Goal: Information Seeking & Learning: Learn about a topic

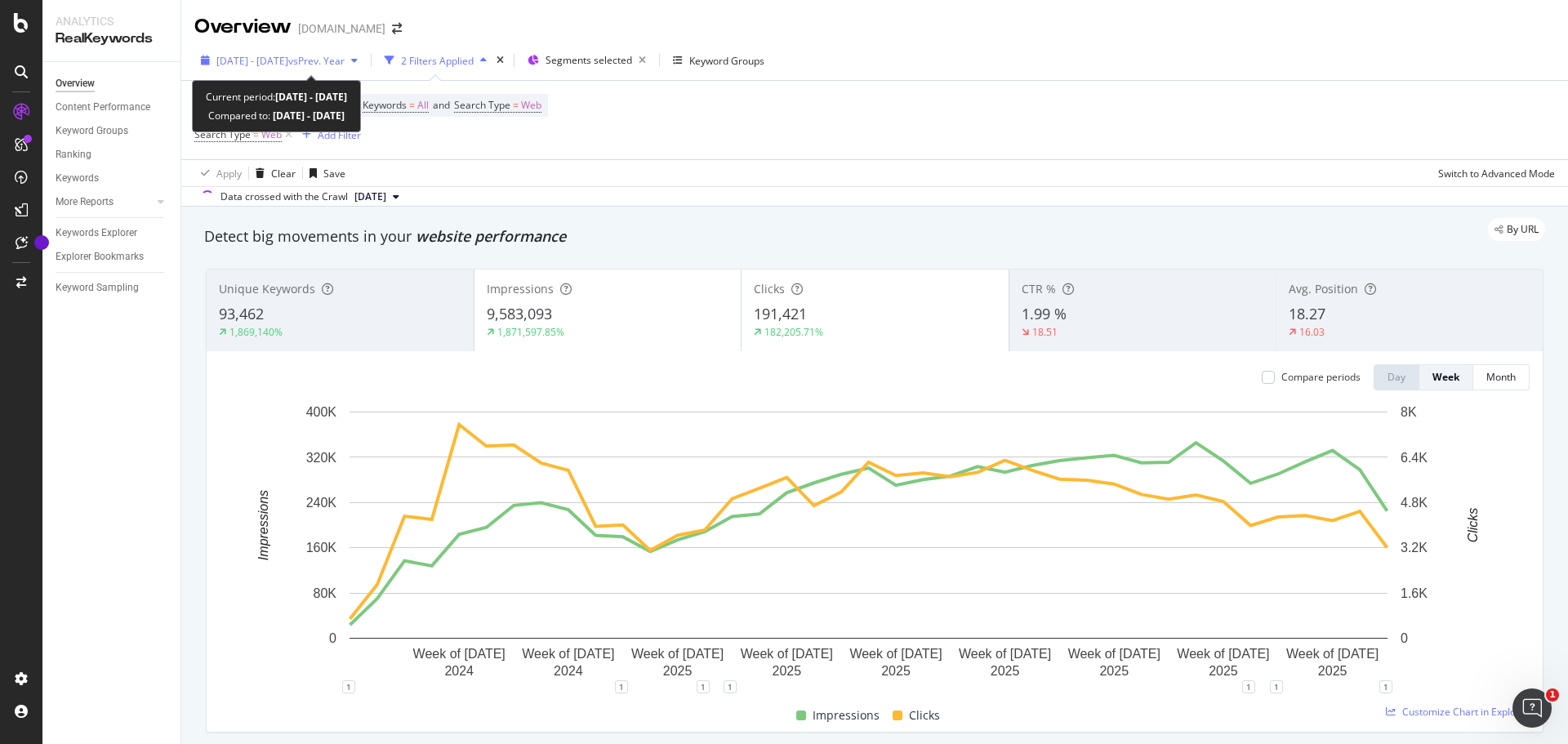
click at [344, 61] on span "vs Prev. Year" at bounding box center [316, 61] width 56 height 14
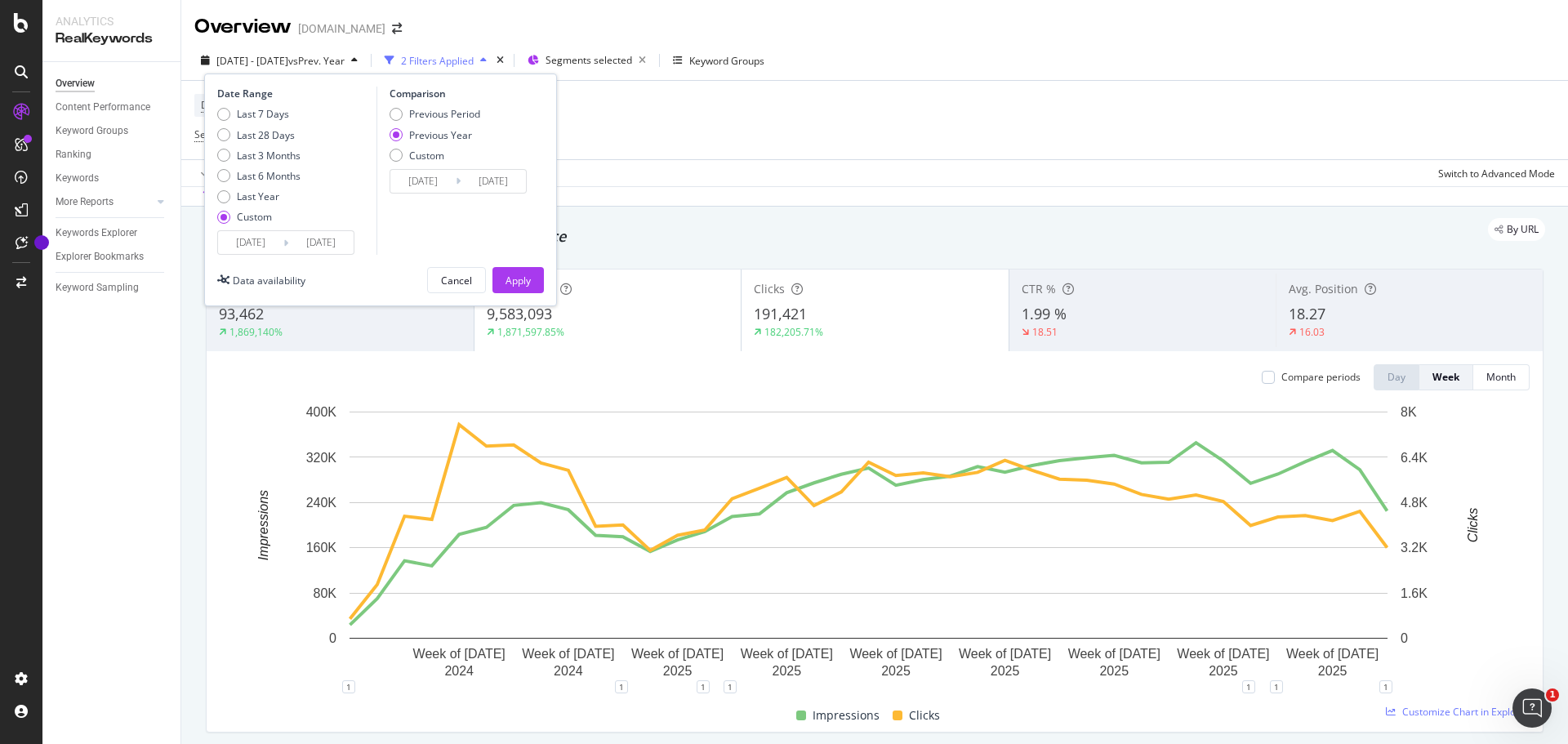
click at [323, 241] on input "[DATE]" at bounding box center [320, 243] width 65 height 23
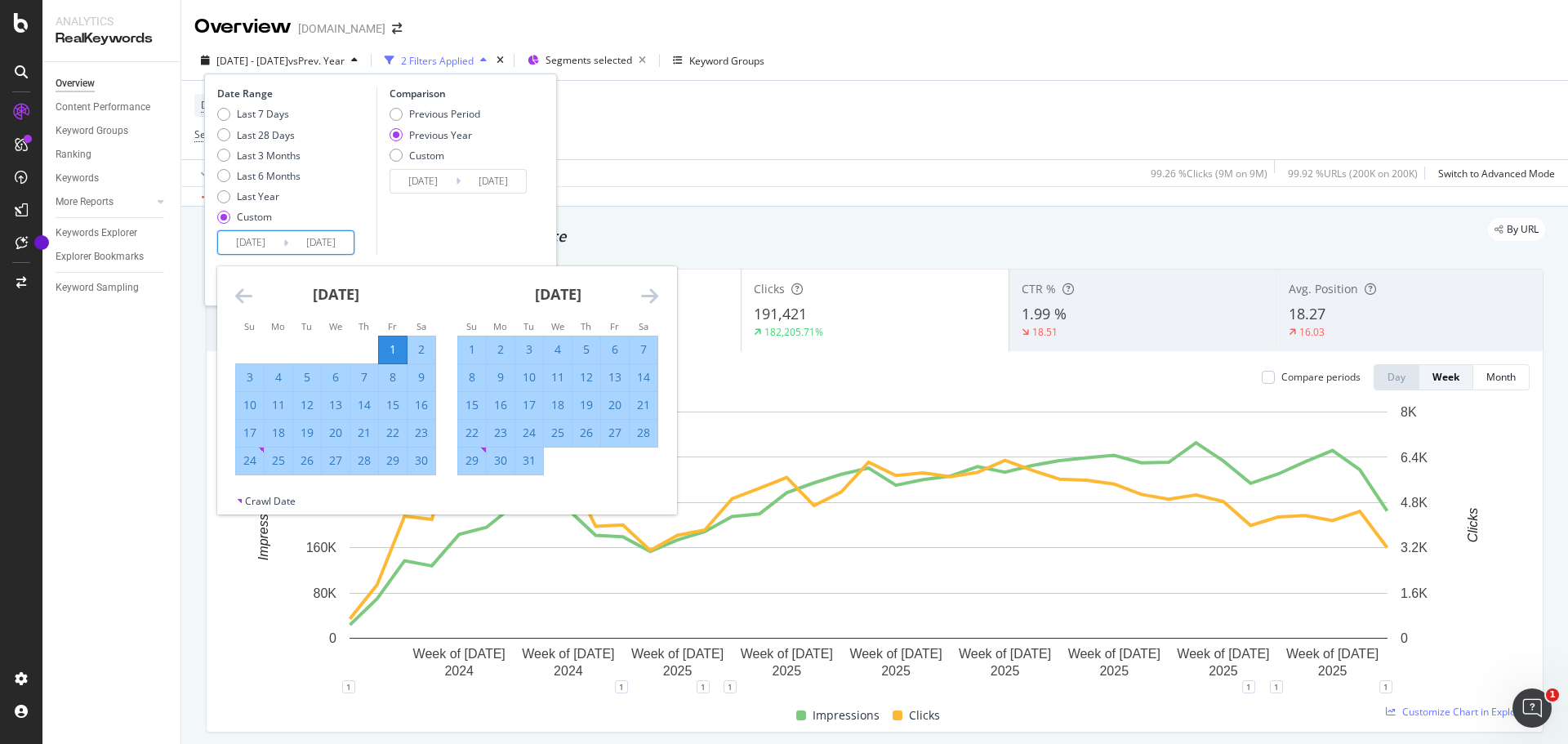
click at [651, 292] on icon "Move forward to switch to the next month." at bounding box center [650, 296] width 17 height 19
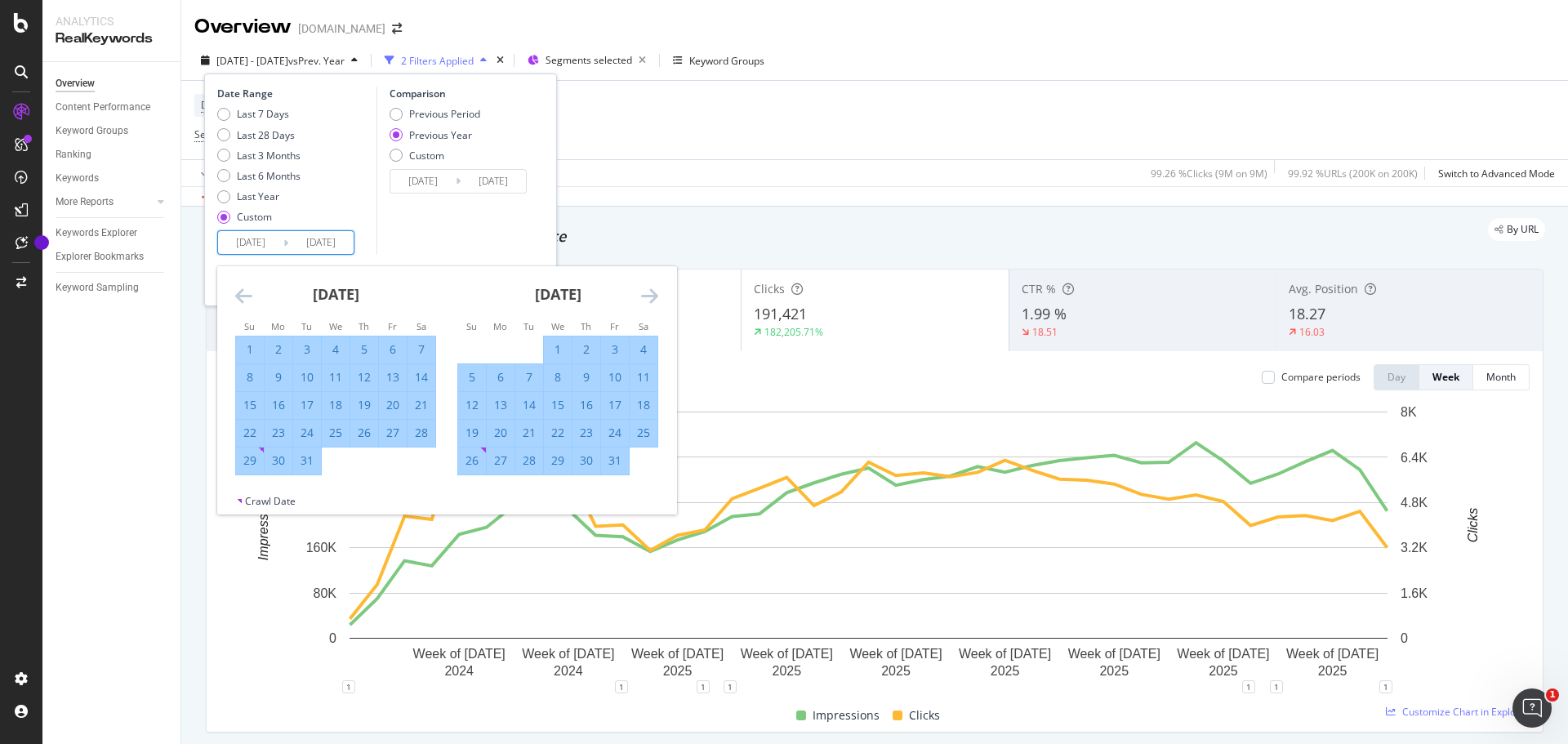
click at [651, 292] on icon "Move forward to switch to the next month." at bounding box center [650, 296] width 17 height 19
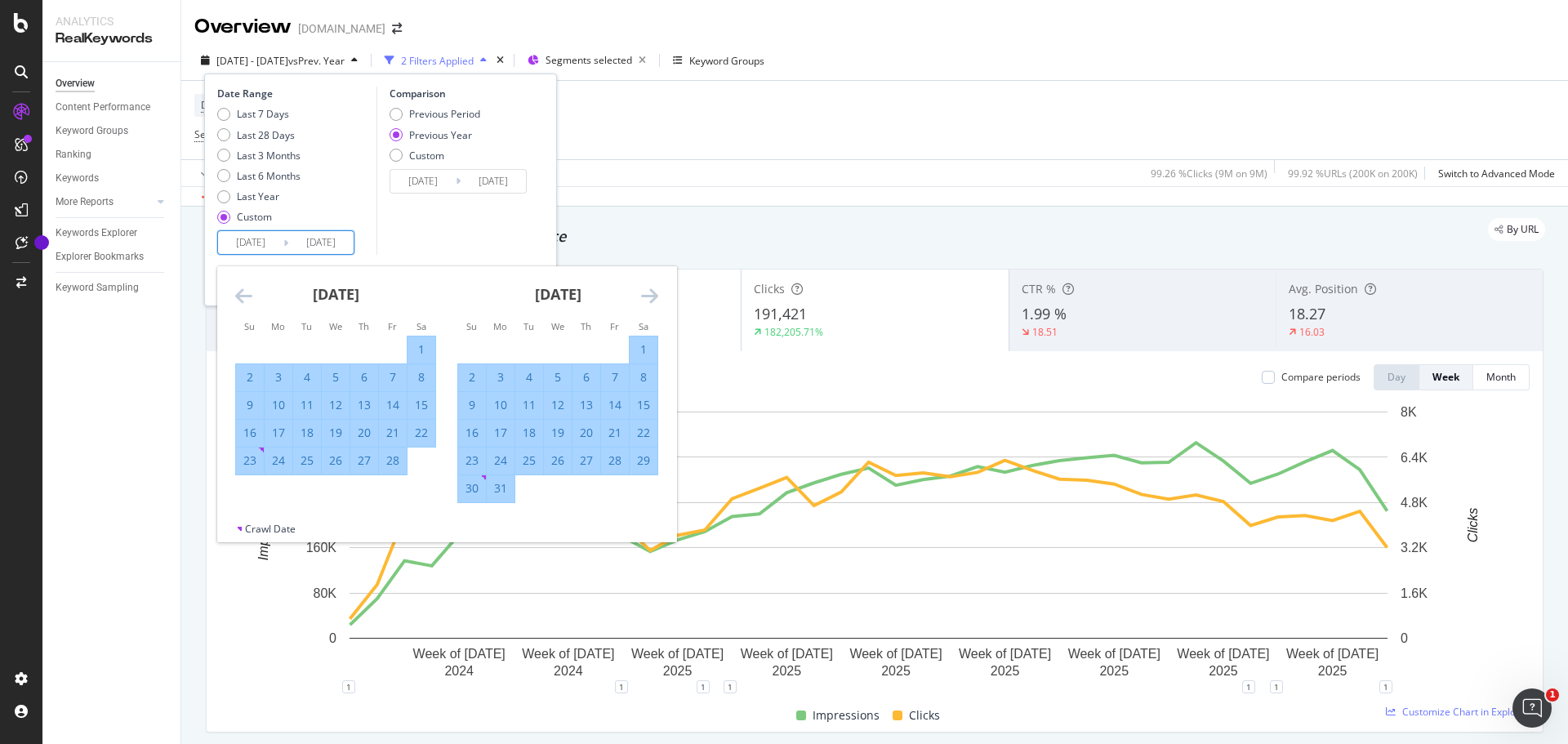
click at [651, 292] on icon "Move forward to switch to the next month." at bounding box center [650, 296] width 17 height 19
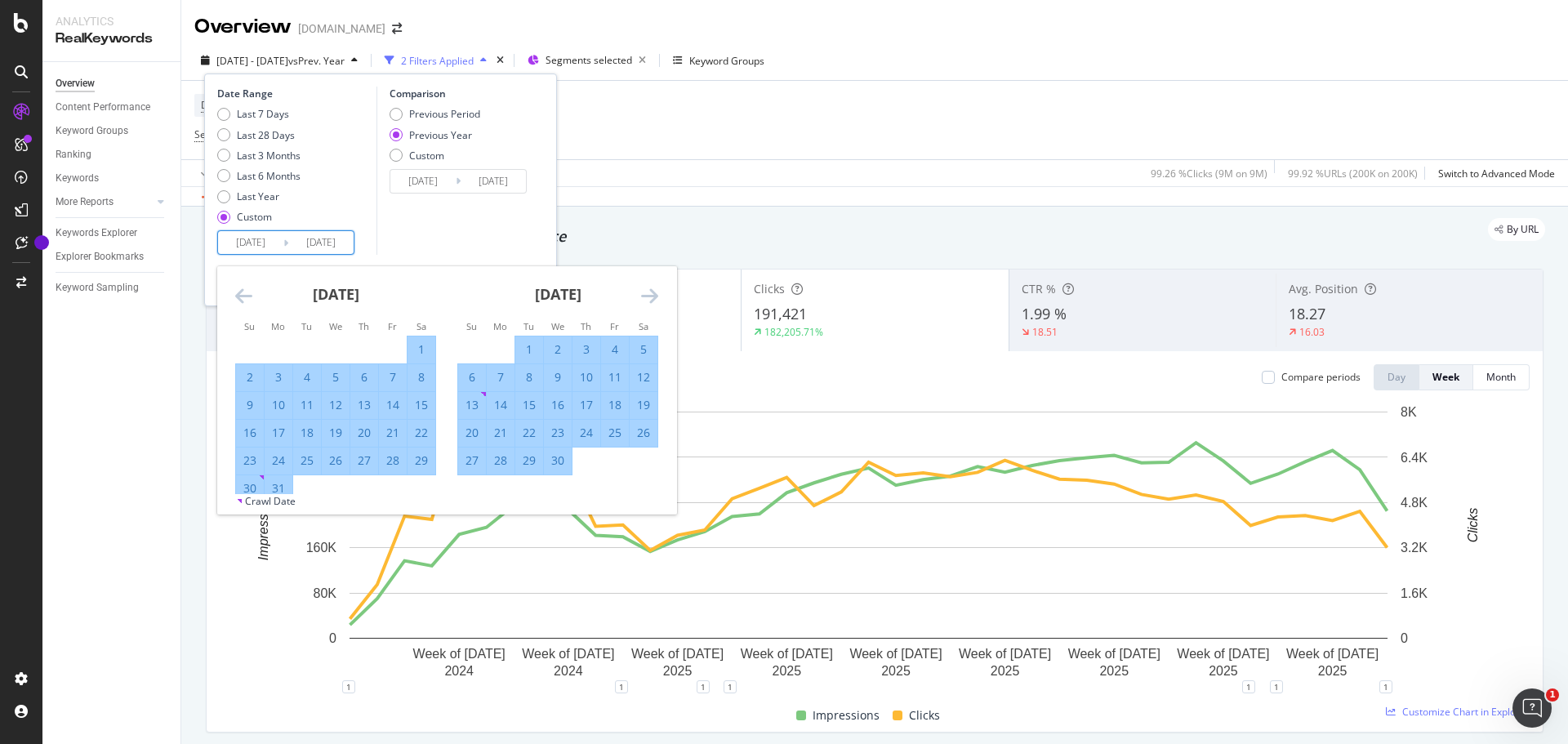
click at [651, 292] on icon "Move forward to switch to the next month." at bounding box center [650, 296] width 17 height 19
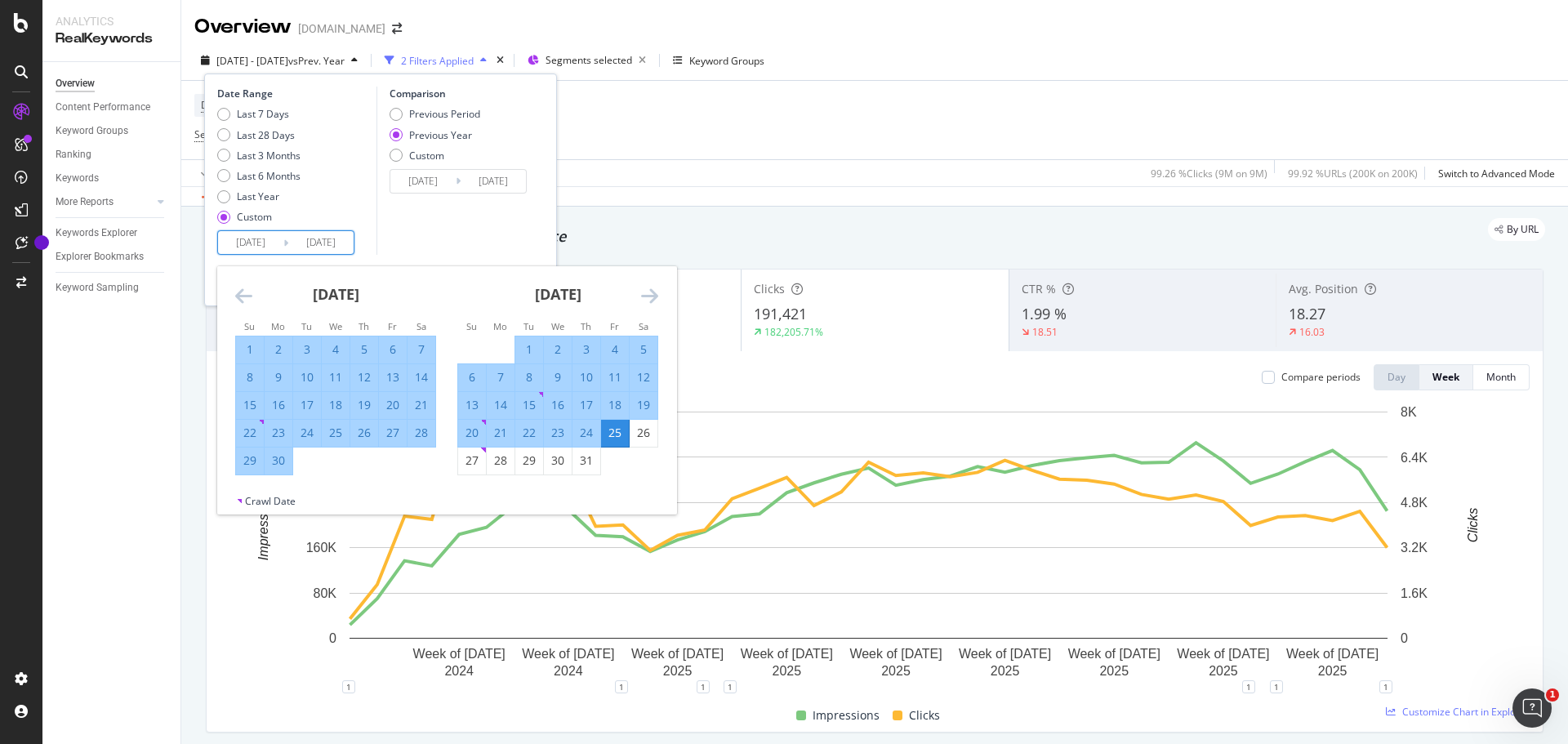
click at [651, 292] on icon "Move forward to switch to the next month." at bounding box center [650, 296] width 17 height 19
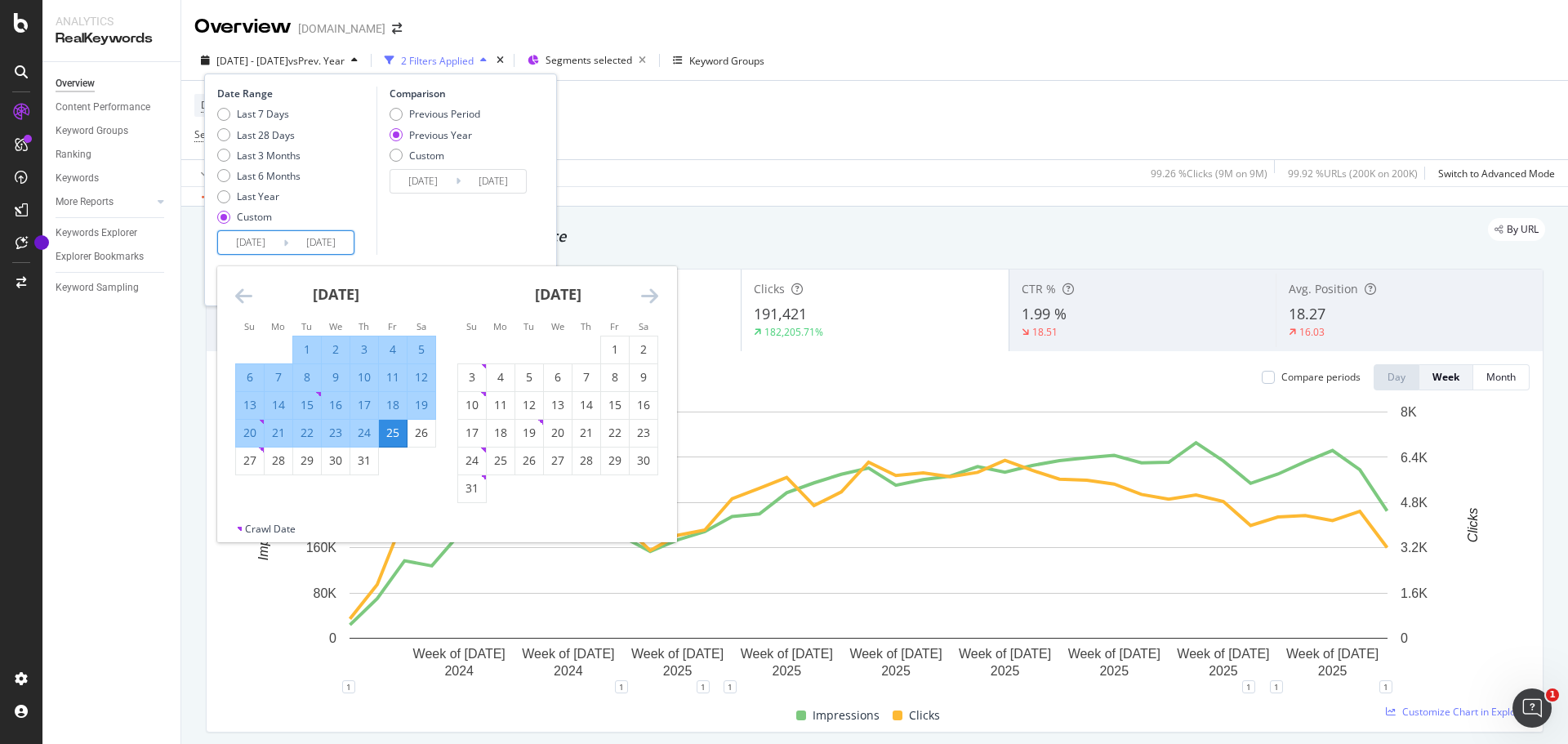
click at [651, 292] on icon "Move forward to switch to the next month." at bounding box center [650, 296] width 17 height 19
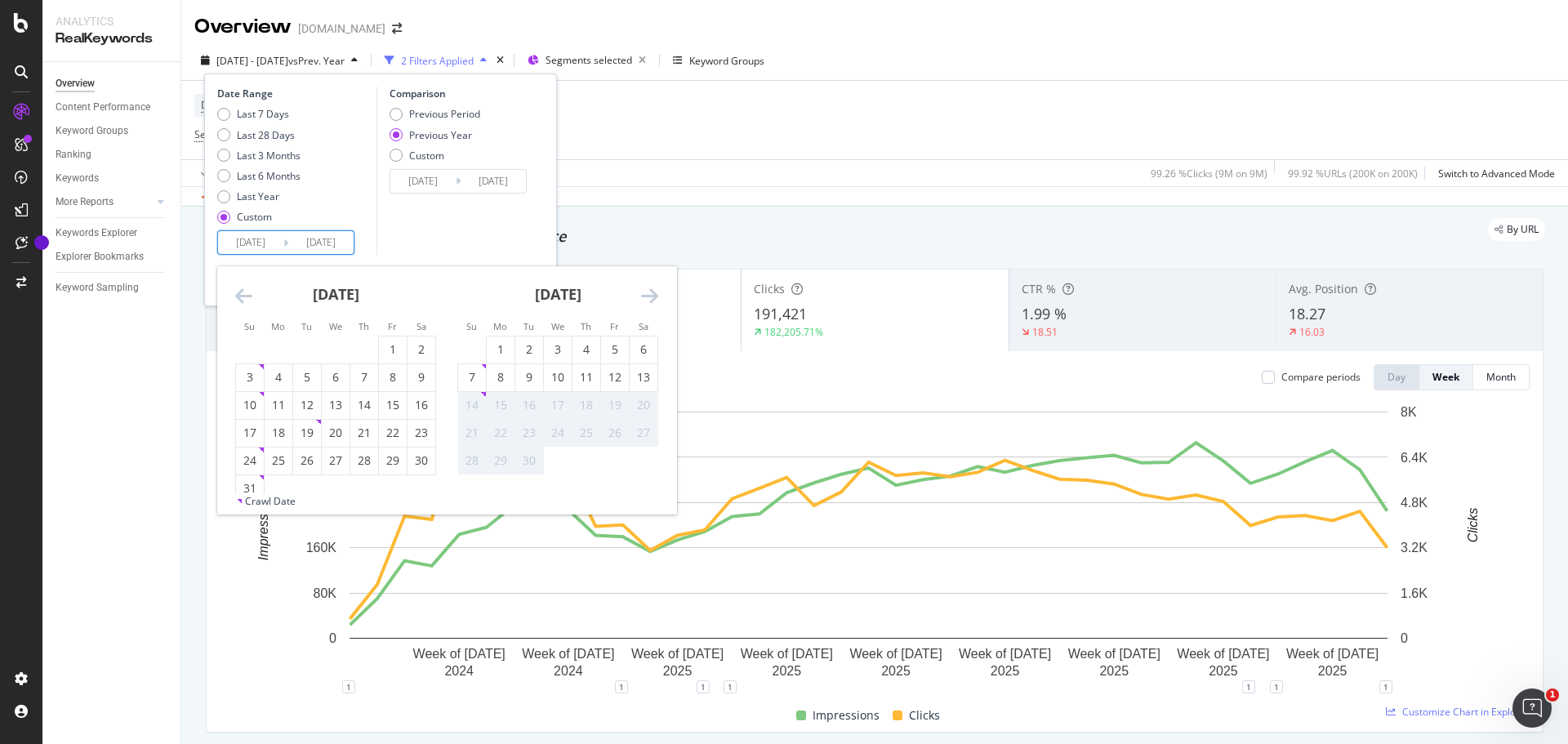
click at [651, 292] on icon "Move forward to switch to the next month." at bounding box center [650, 296] width 17 height 19
click at [413, 374] on div "13" at bounding box center [421, 377] width 28 height 16
type input "[DATE]"
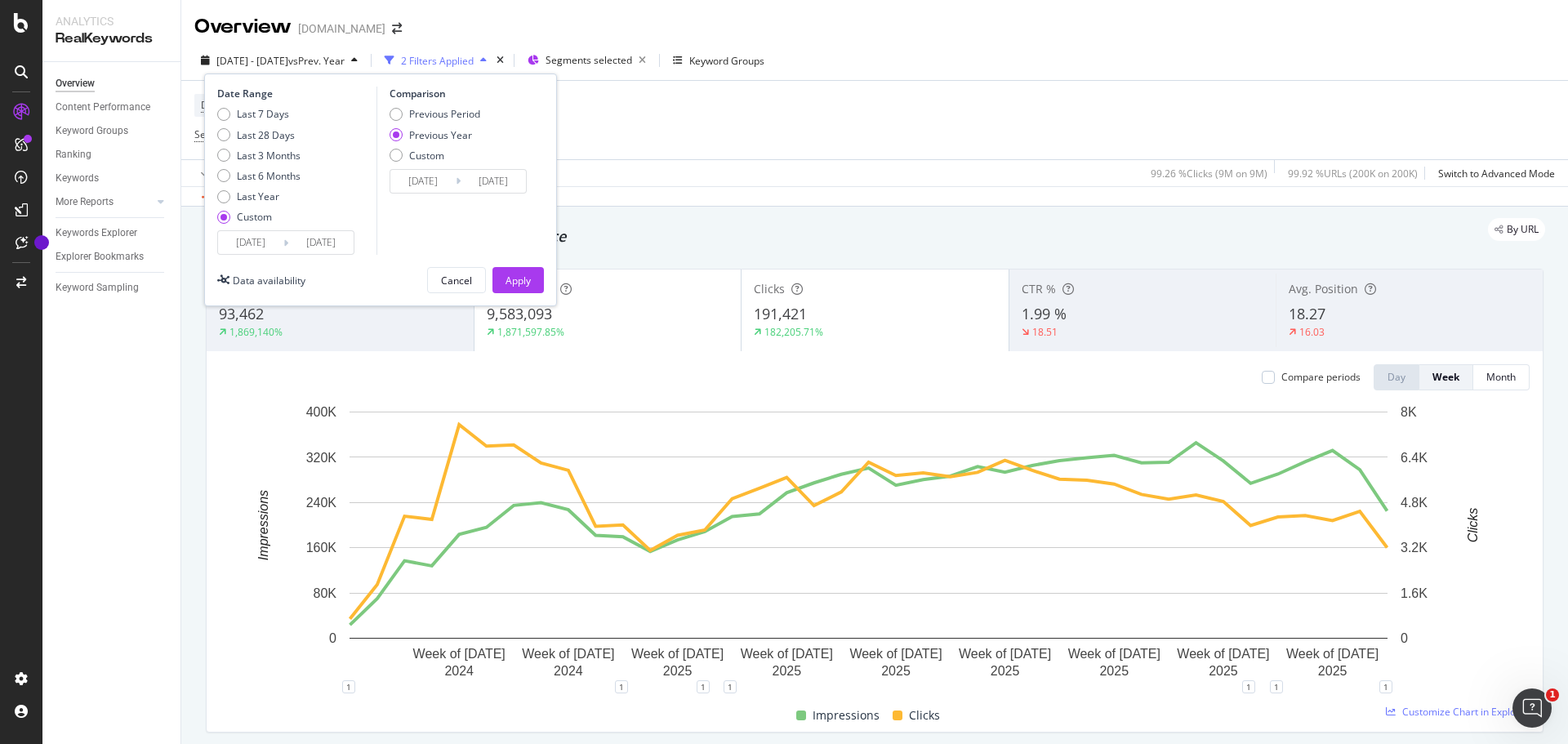
click at [489, 178] on input "[DATE]" at bounding box center [493, 181] width 65 height 23
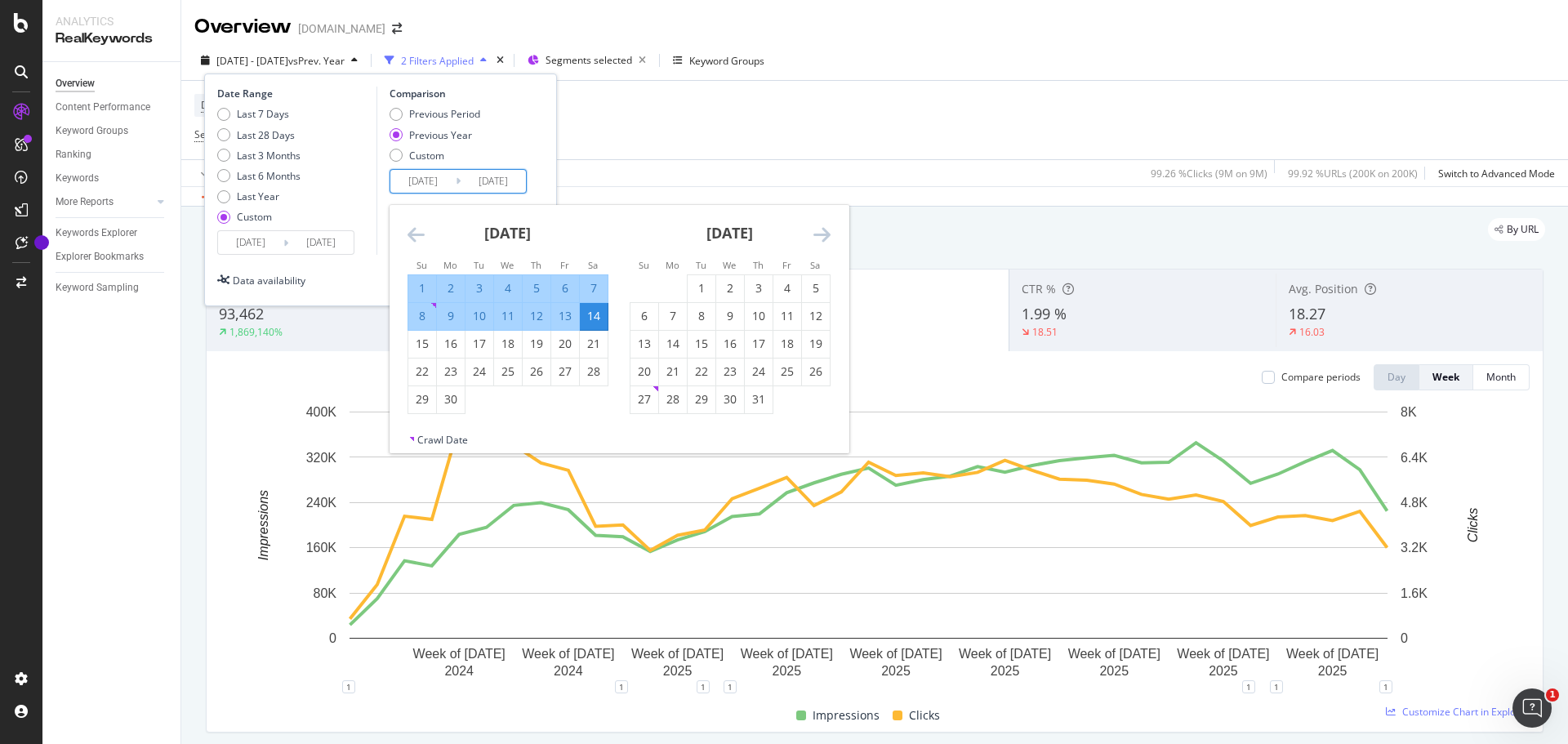
click at [535, 146] on div "Date Range Last 7 Days Last 28 Days Last 3 Months Last 6 Months Last Year Custo…" at bounding box center [380, 170] width 327 height 168
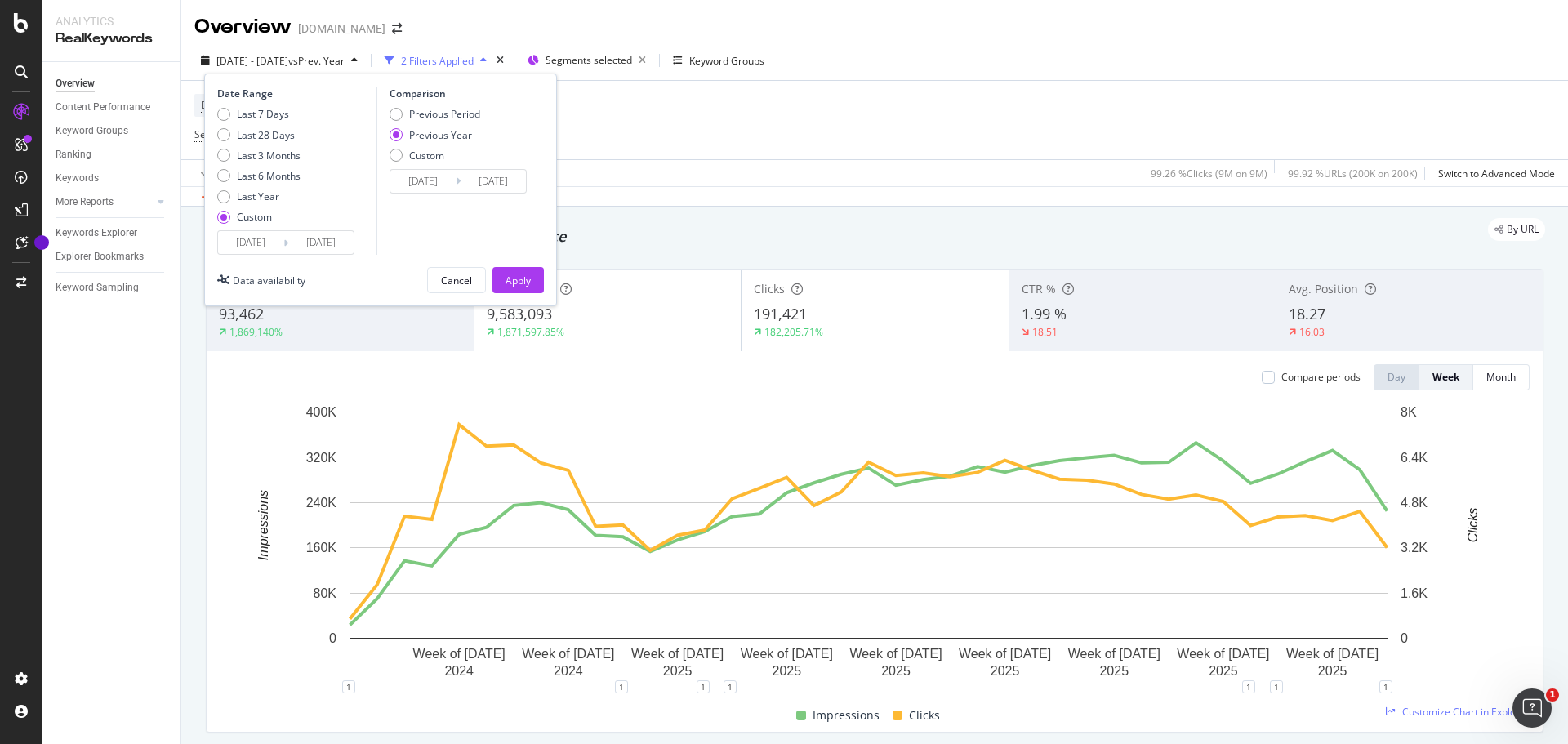
click at [427, 179] on input "[DATE]" at bounding box center [422, 181] width 65 height 23
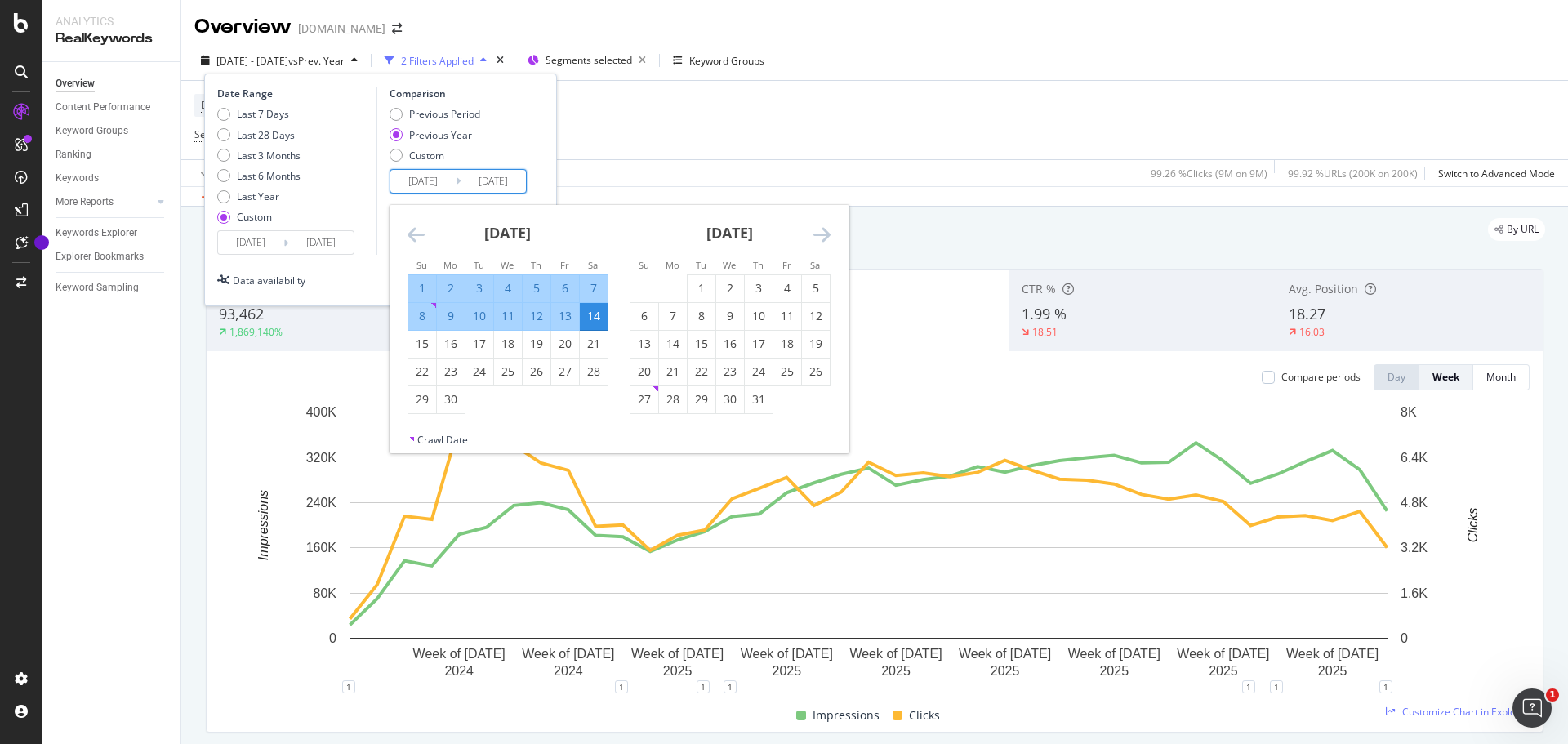
click at [379, 204] on div "Comparison Previous Period Previous Year Custom 2023/11/03 Navigate forward to …" at bounding box center [454, 170] width 155 height 168
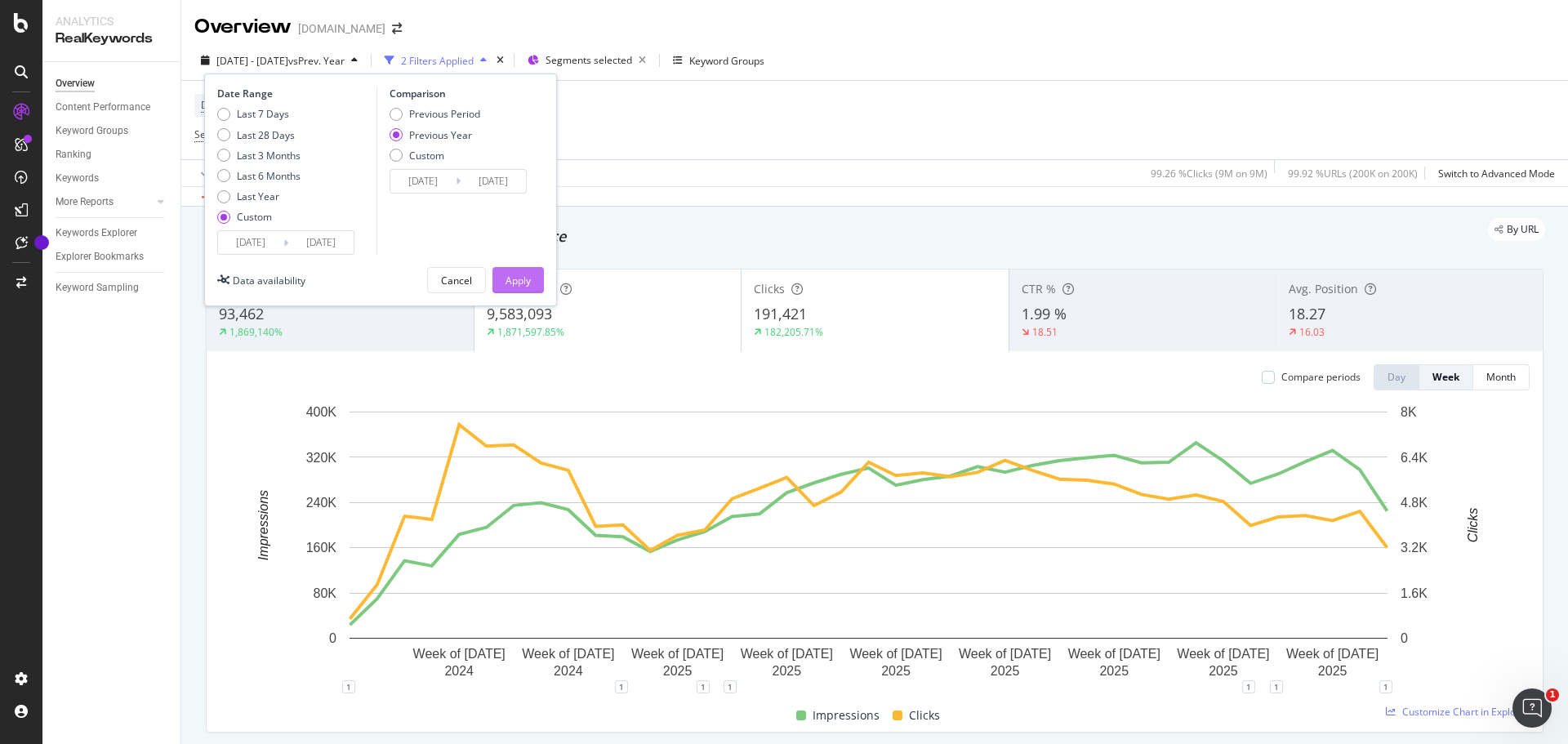
click at [513, 276] on div "Apply" at bounding box center [518, 280] width 25 height 14
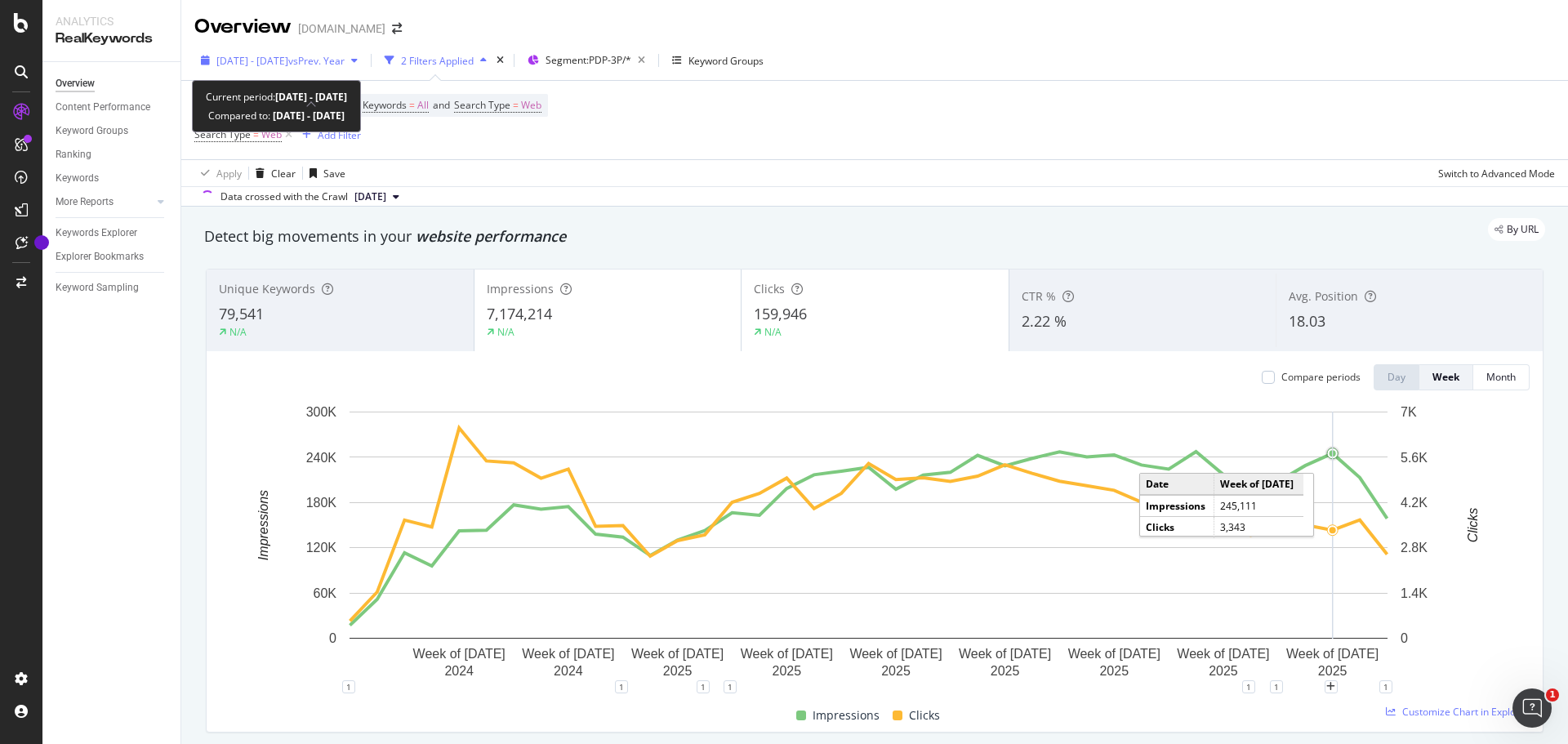
click at [288, 54] on span "[DATE] - [DATE]" at bounding box center [252, 61] width 72 height 14
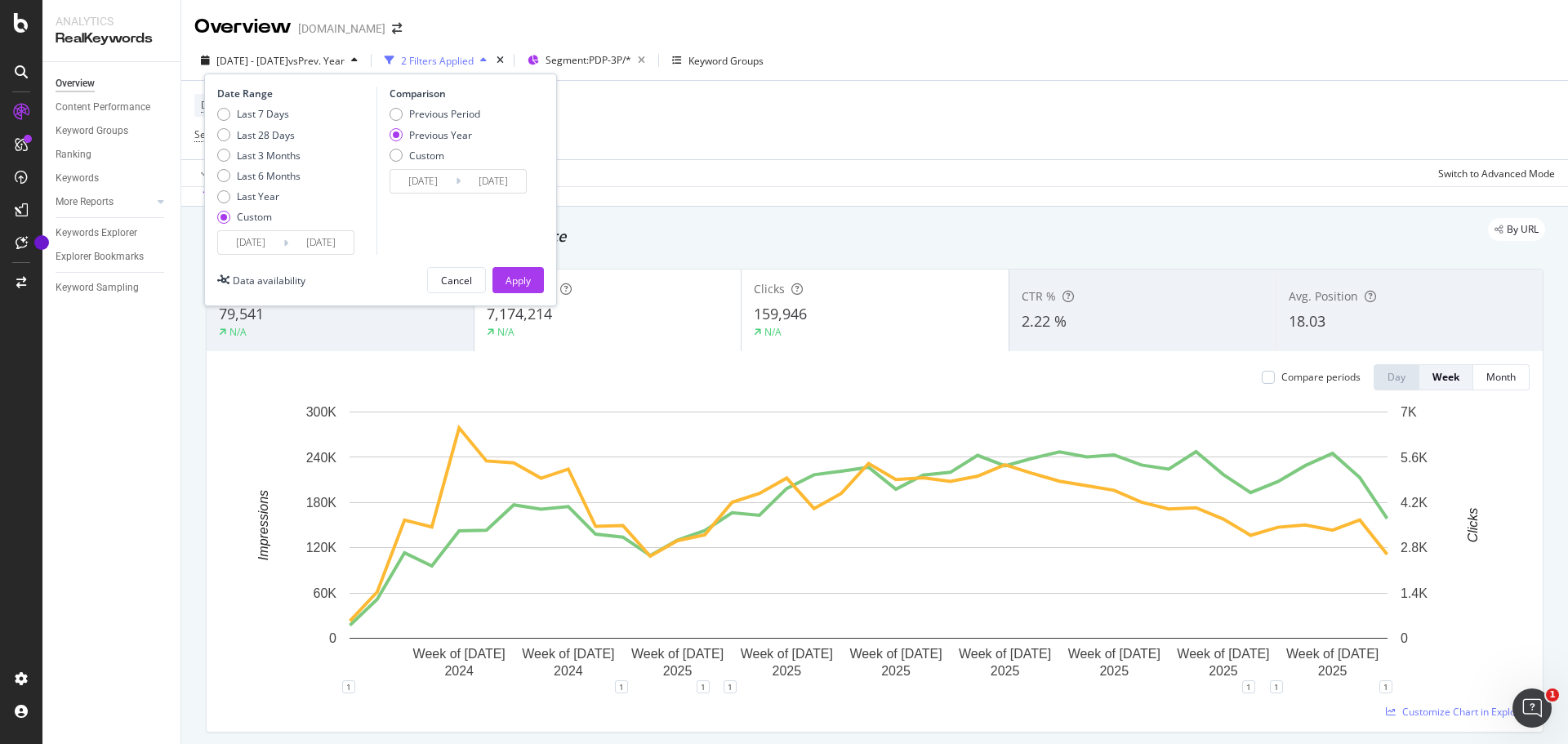
click at [328, 241] on input "[DATE]" at bounding box center [320, 243] width 65 height 23
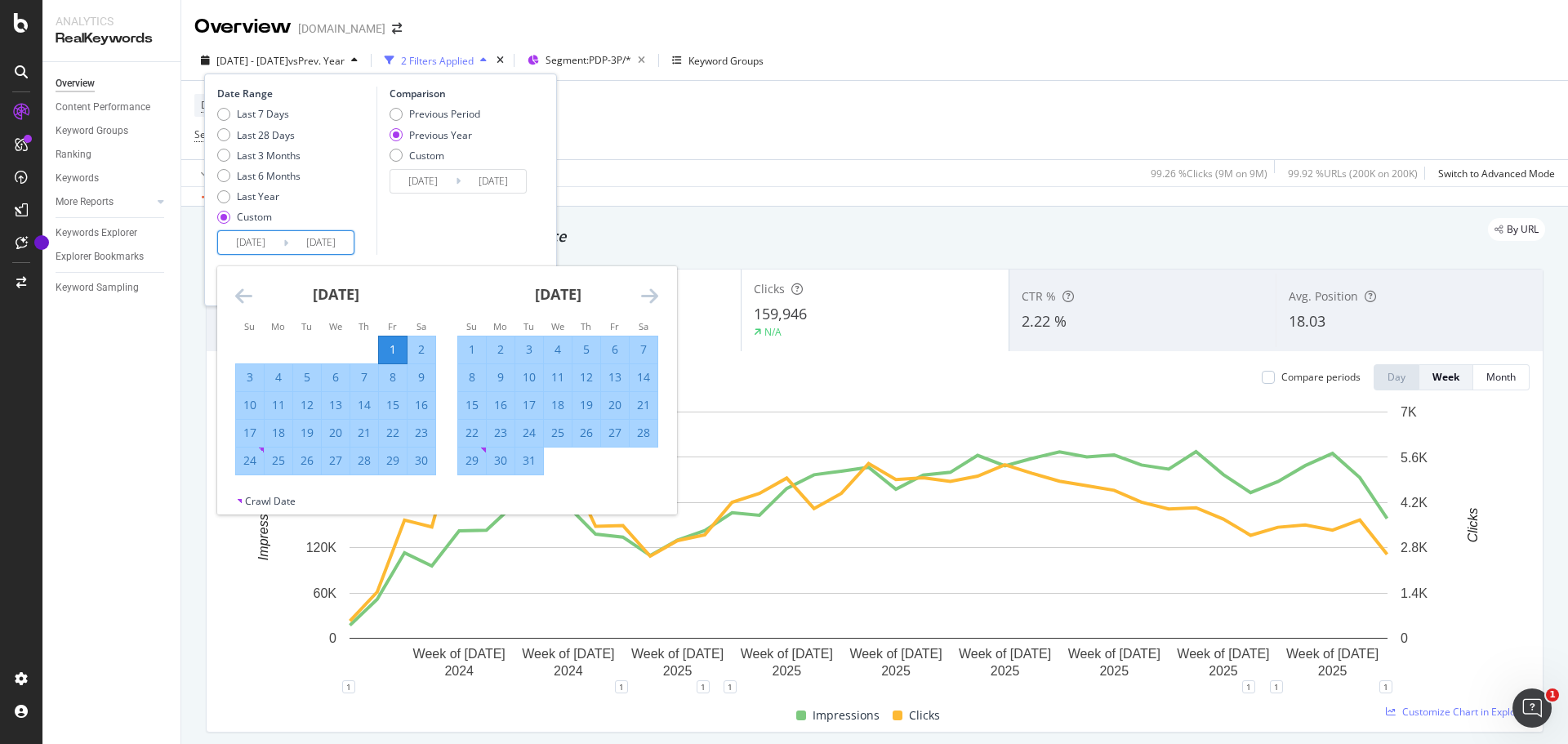
click at [651, 294] on icon "Move forward to switch to the next month." at bounding box center [650, 296] width 17 height 19
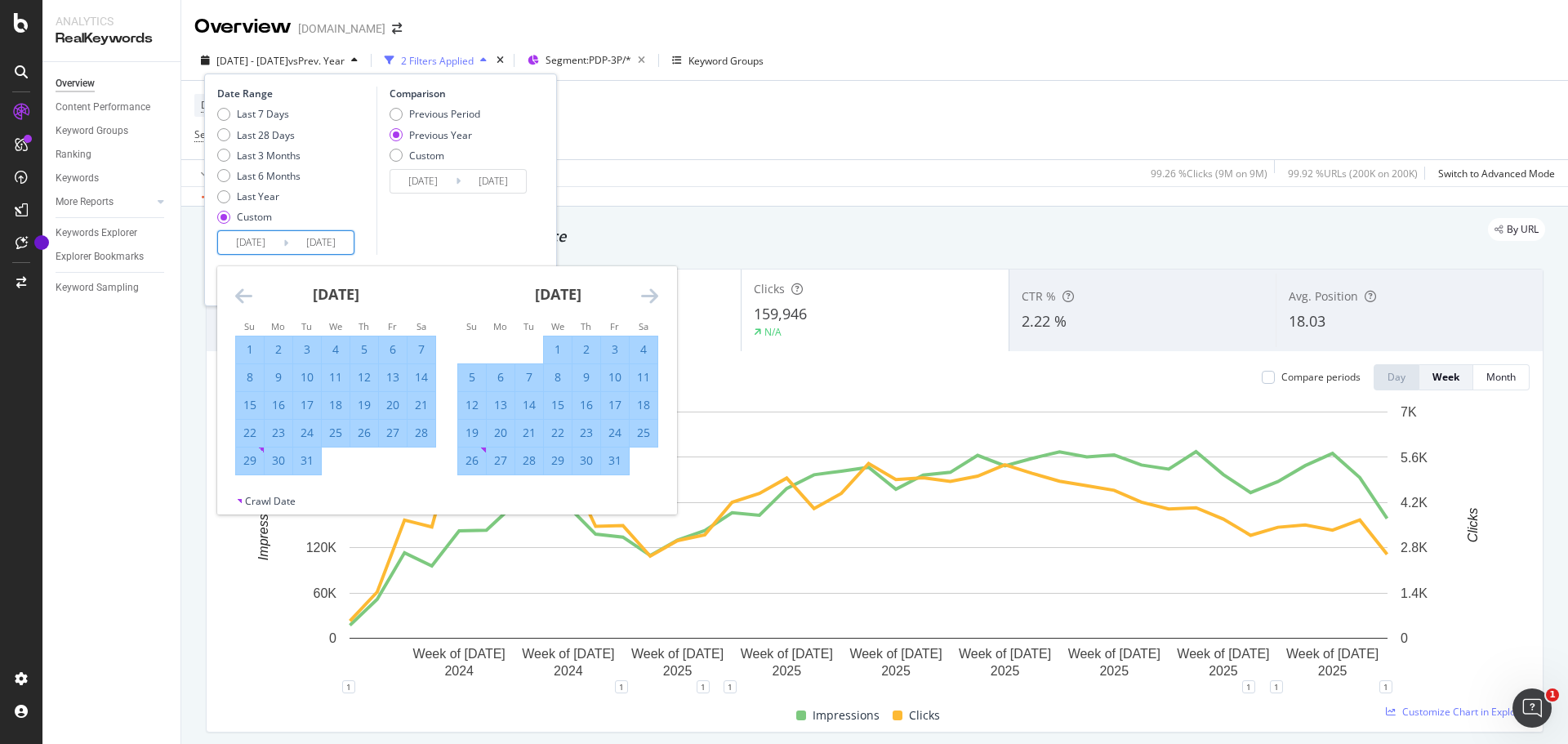
click at [651, 294] on icon "Move forward to switch to the next month." at bounding box center [650, 296] width 17 height 19
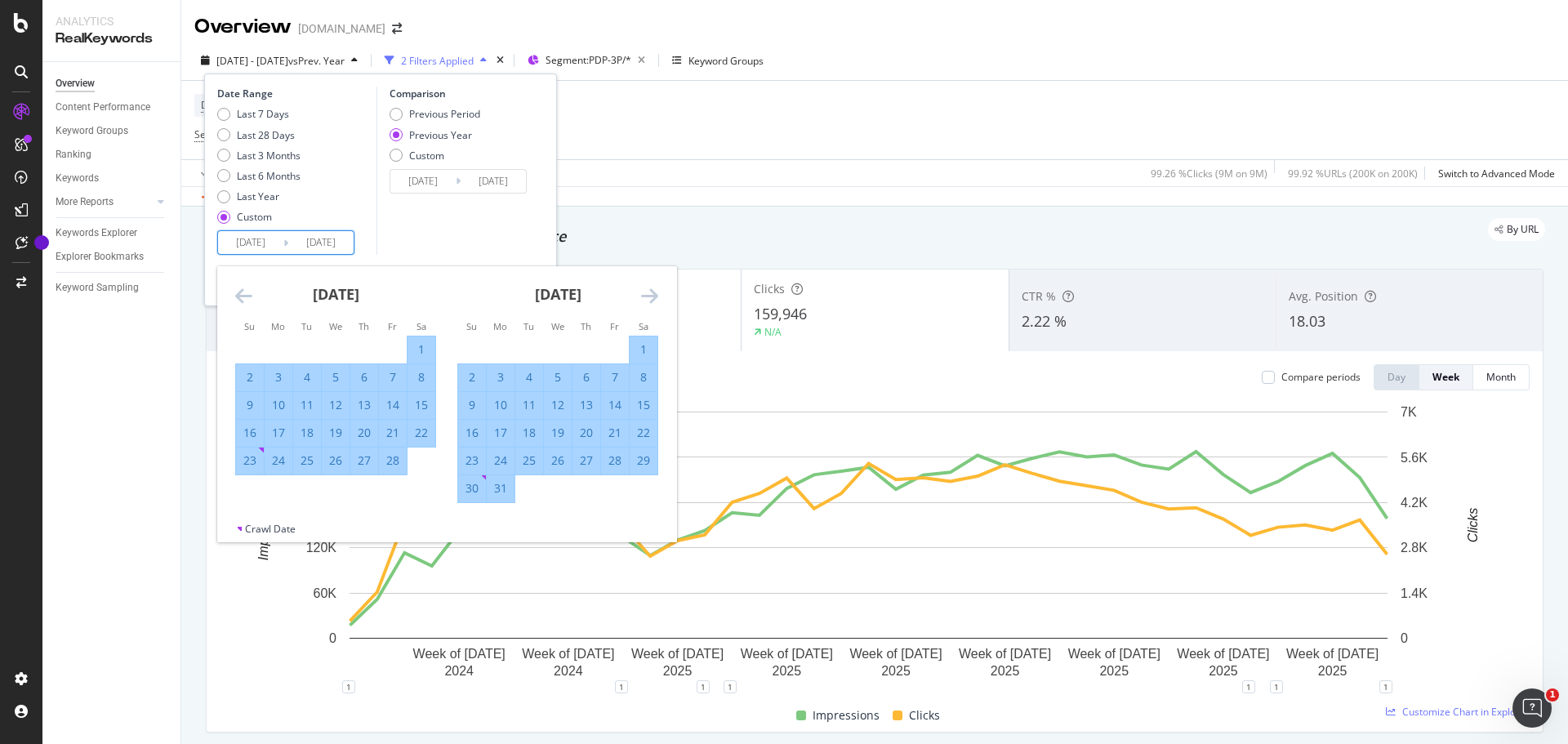
click at [651, 294] on icon "Move forward to switch to the next month." at bounding box center [650, 296] width 17 height 19
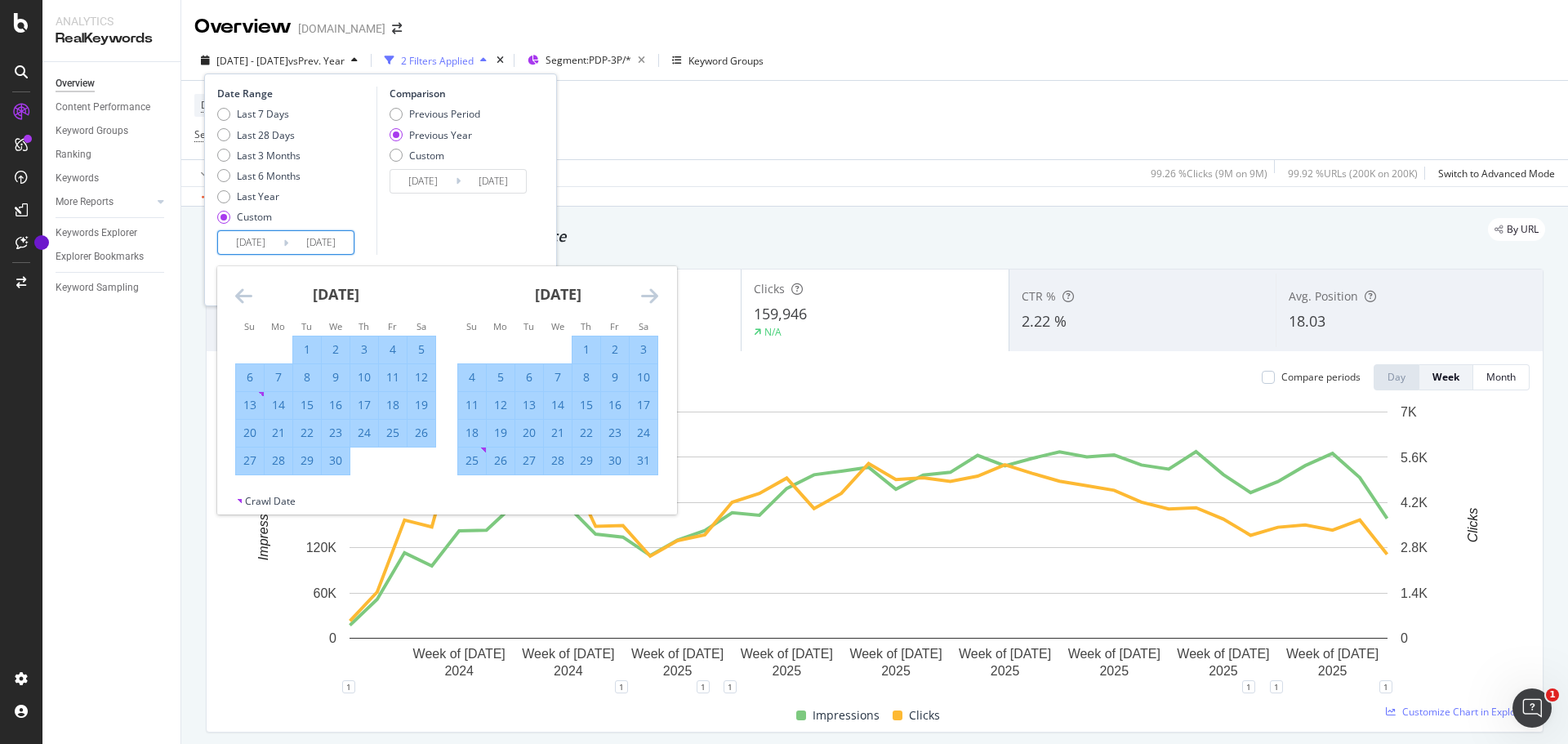
click at [651, 294] on icon "Move forward to switch to the next month." at bounding box center [650, 296] width 17 height 19
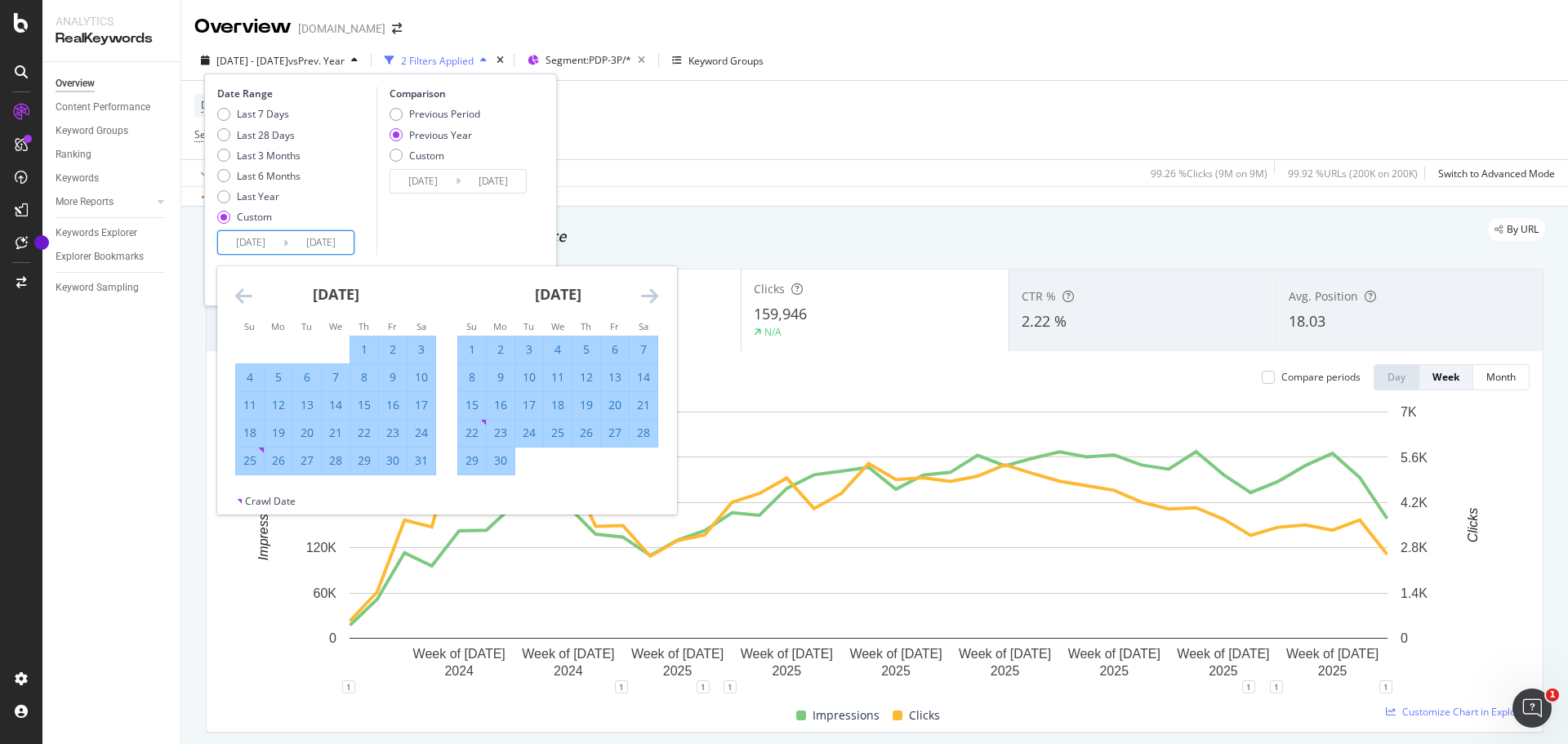
click at [651, 294] on icon "Move forward to switch to the next month." at bounding box center [650, 296] width 17 height 19
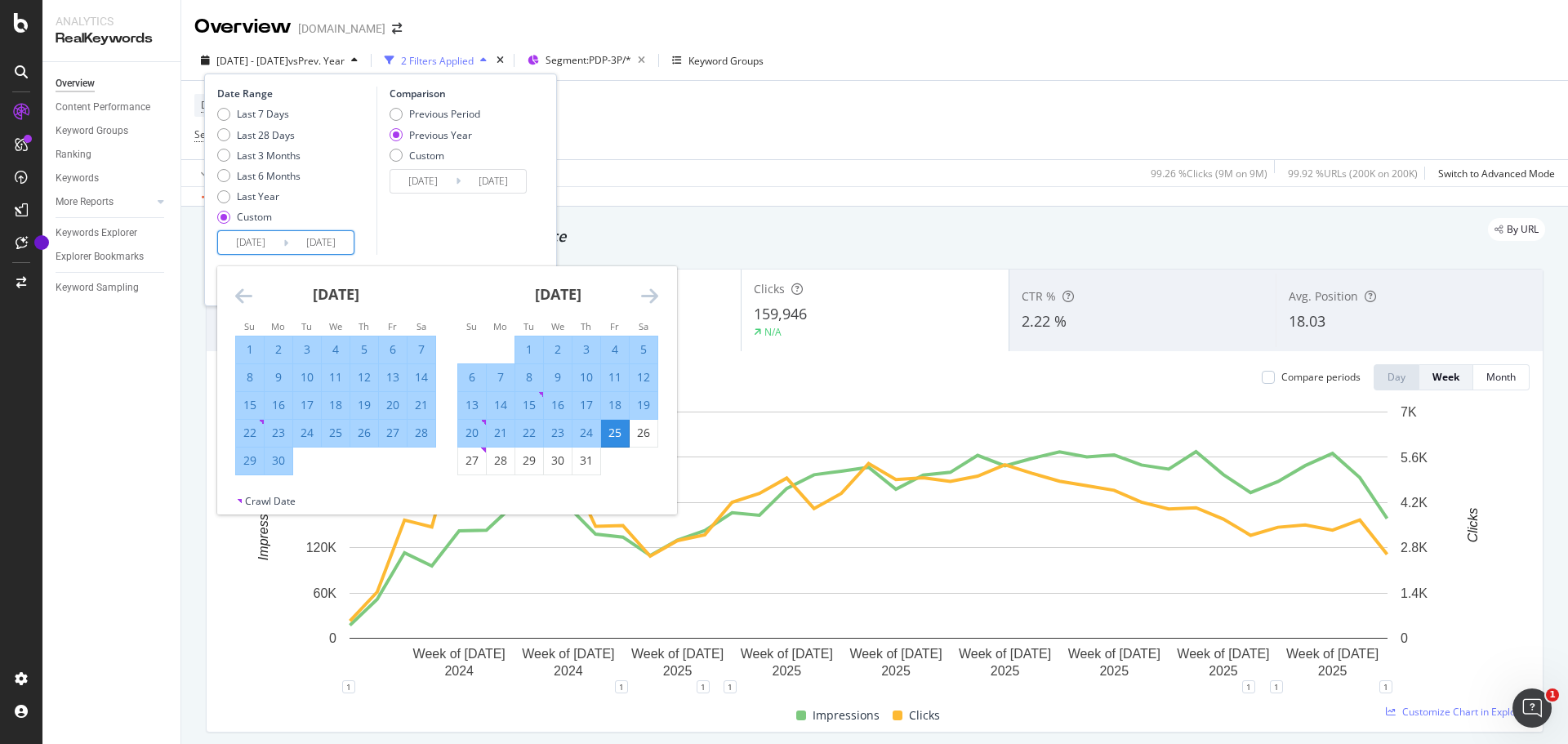
click at [651, 294] on icon "Move forward to switch to the next month." at bounding box center [650, 296] width 17 height 19
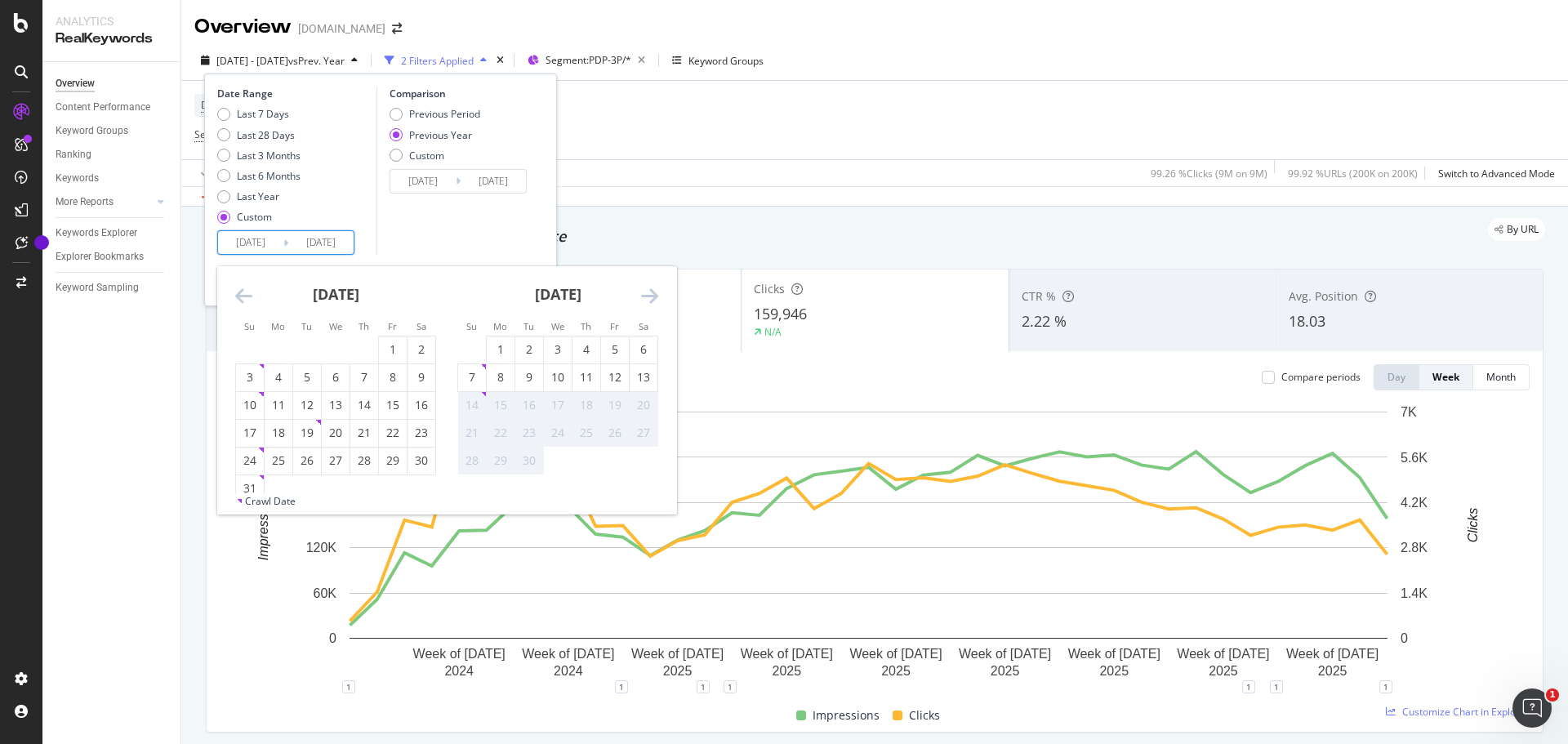
click at [651, 294] on icon "Move forward to switch to the next month." at bounding box center [650, 296] width 17 height 19
click at [423, 379] on div "13" at bounding box center [421, 377] width 28 height 16
type input "[DATE]"
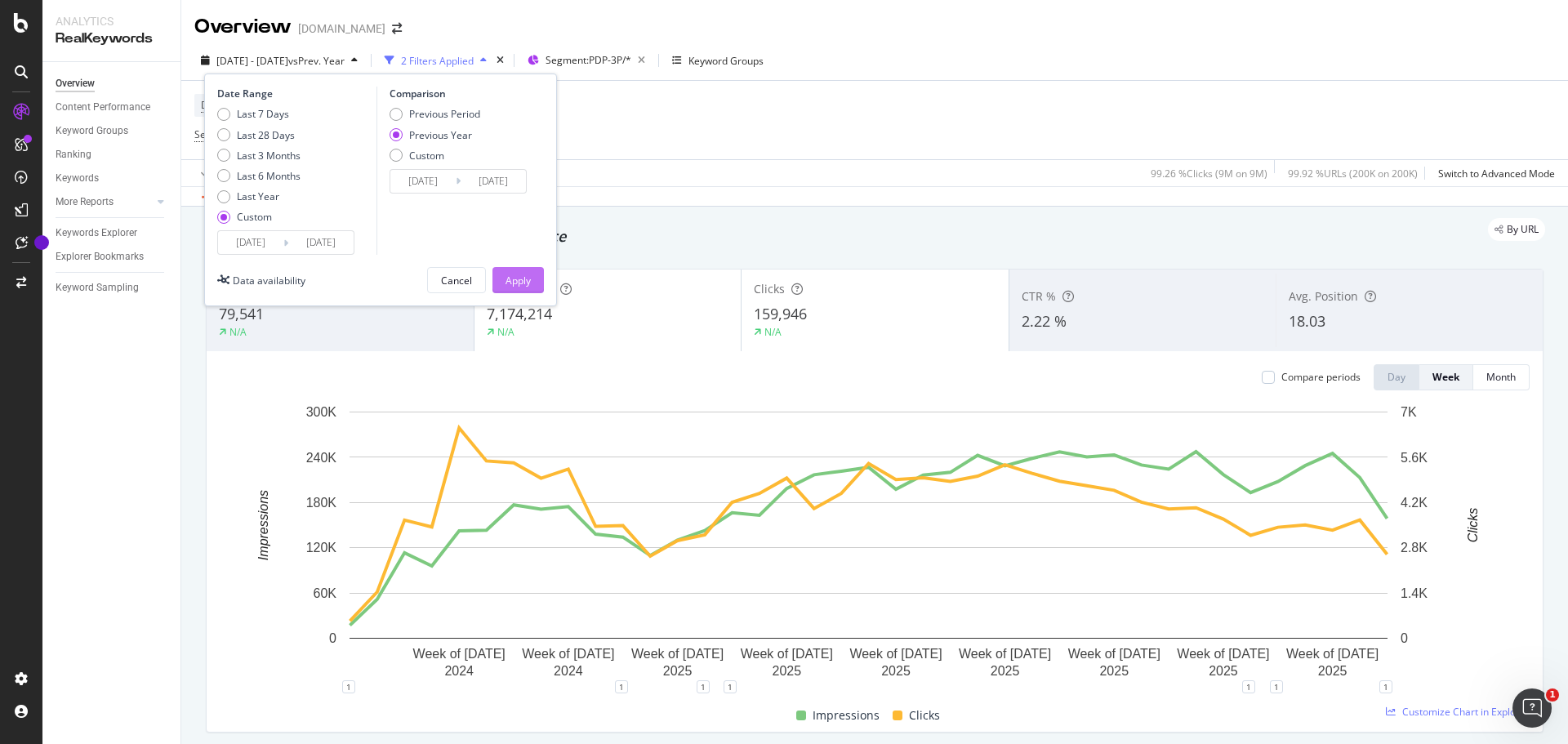
click at [515, 272] on div "Apply" at bounding box center [518, 279] width 25 height 24
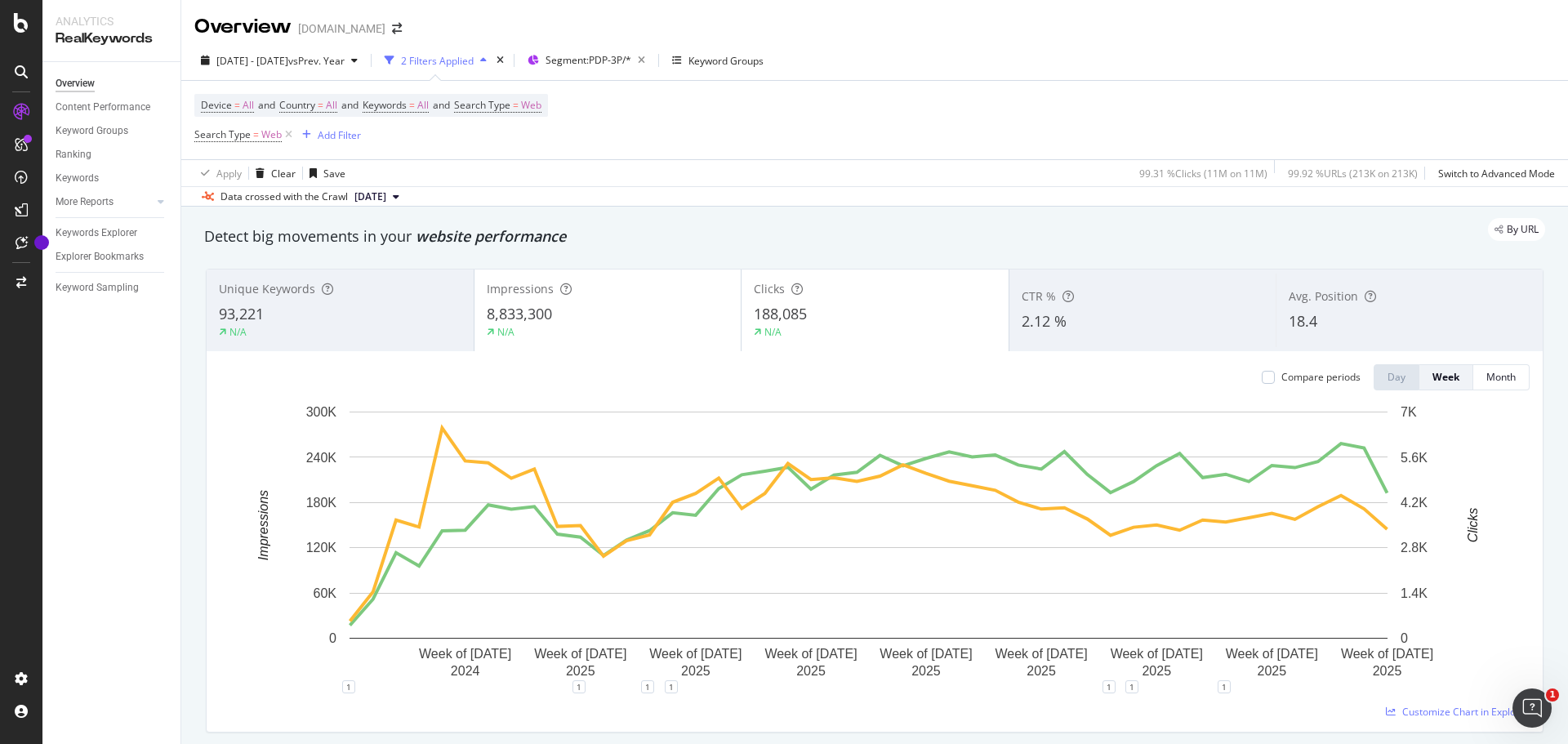
scroll to position [81, 0]
